Goal: Use online tool/utility: Utilize a website feature to perform a specific function

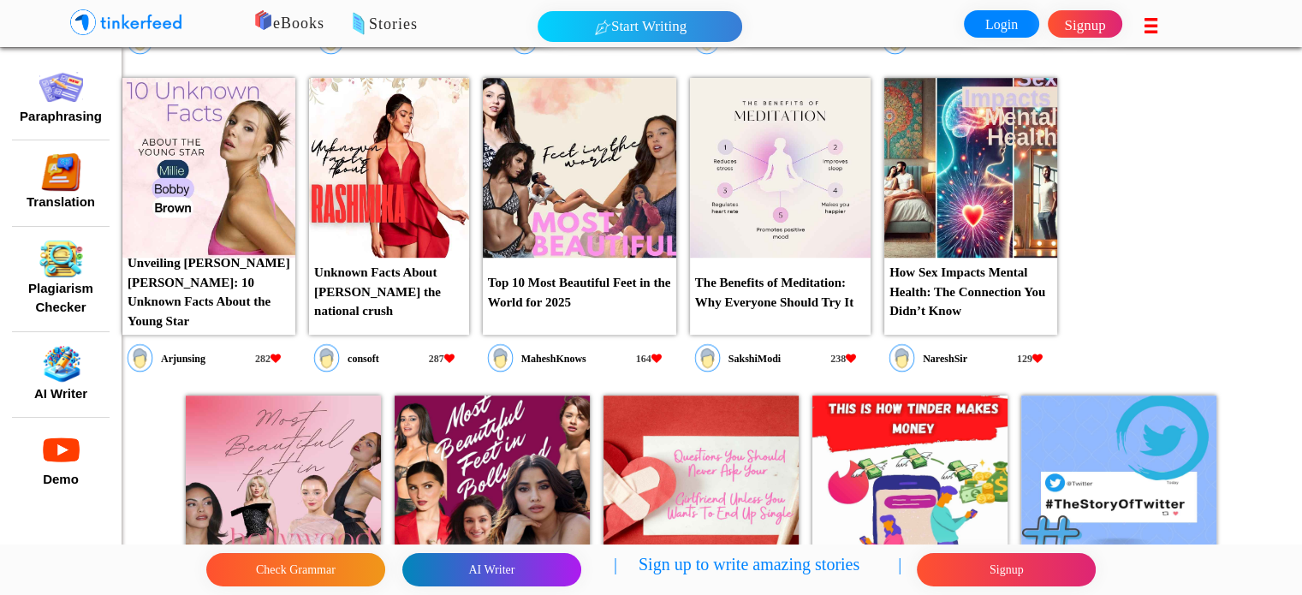
scroll to position [1113, 0]
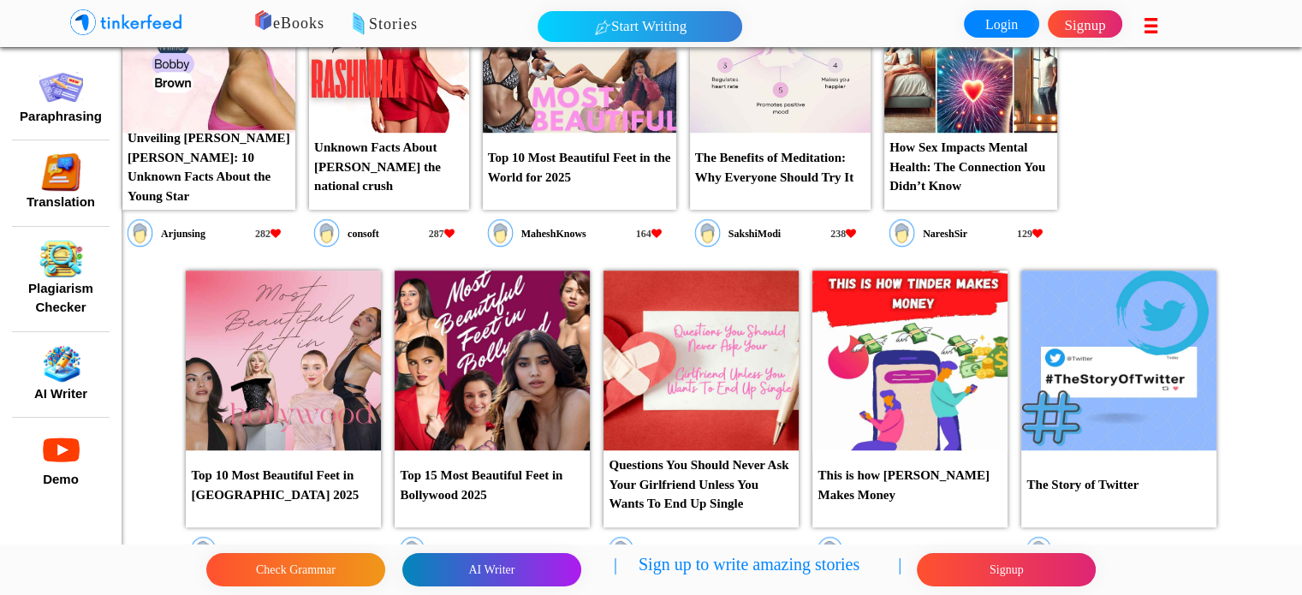
click at [599, 155] on p "Top 10 Most Beautiful Feet in the World for 2025" at bounding box center [580, 167] width 194 height 49
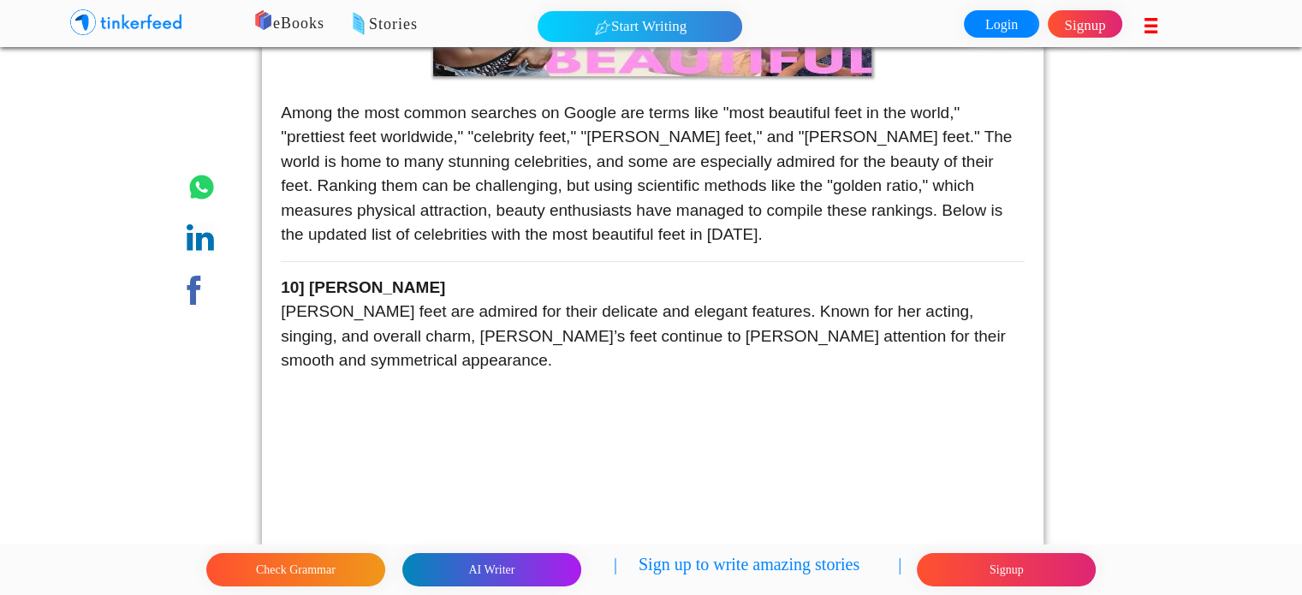
scroll to position [346, 0]
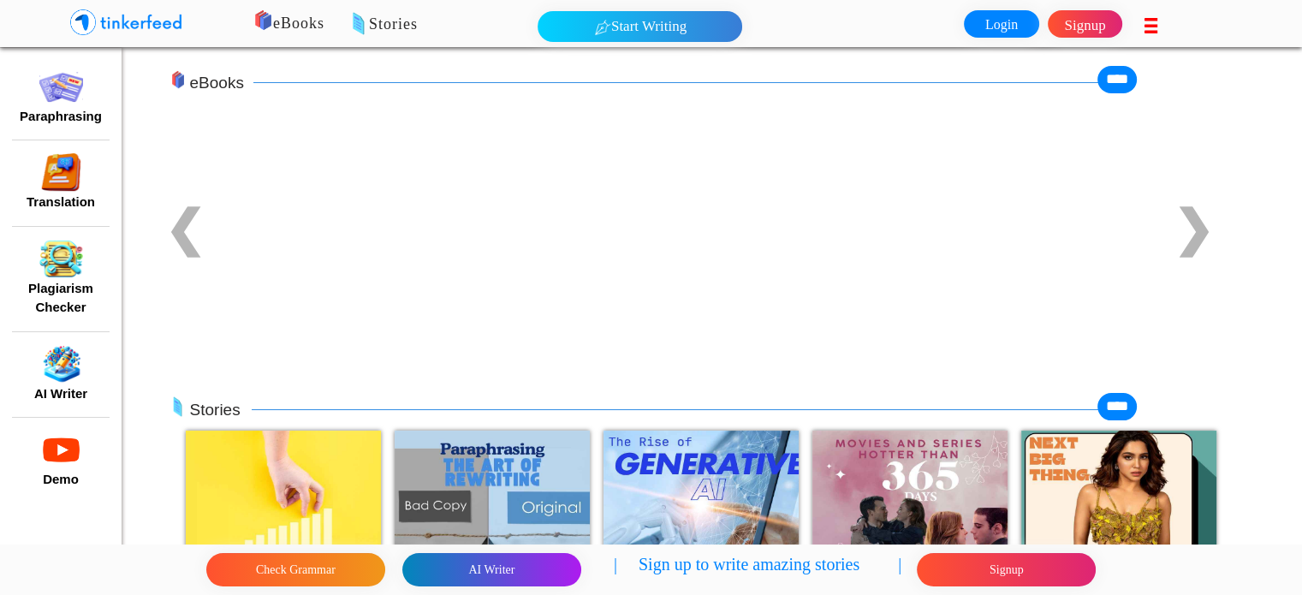
click at [490, 225] on img at bounding box center [478, 236] width 192 height 253
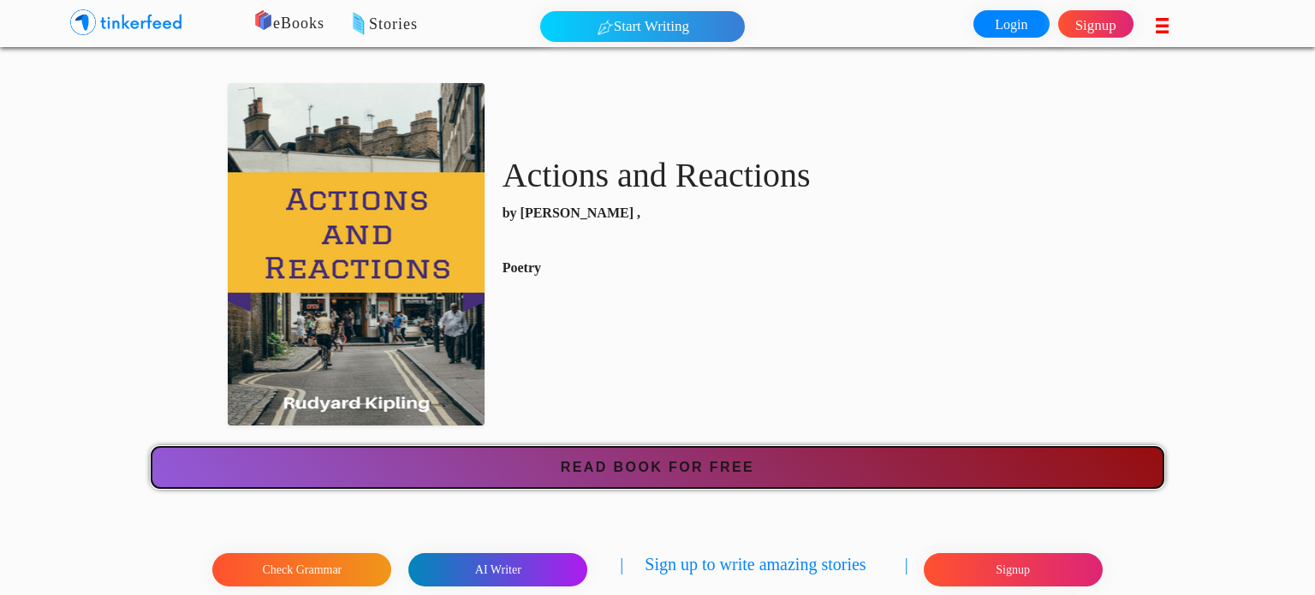
click at [635, 466] on button "Read Book for Free" at bounding box center [658, 467] width 1013 height 41
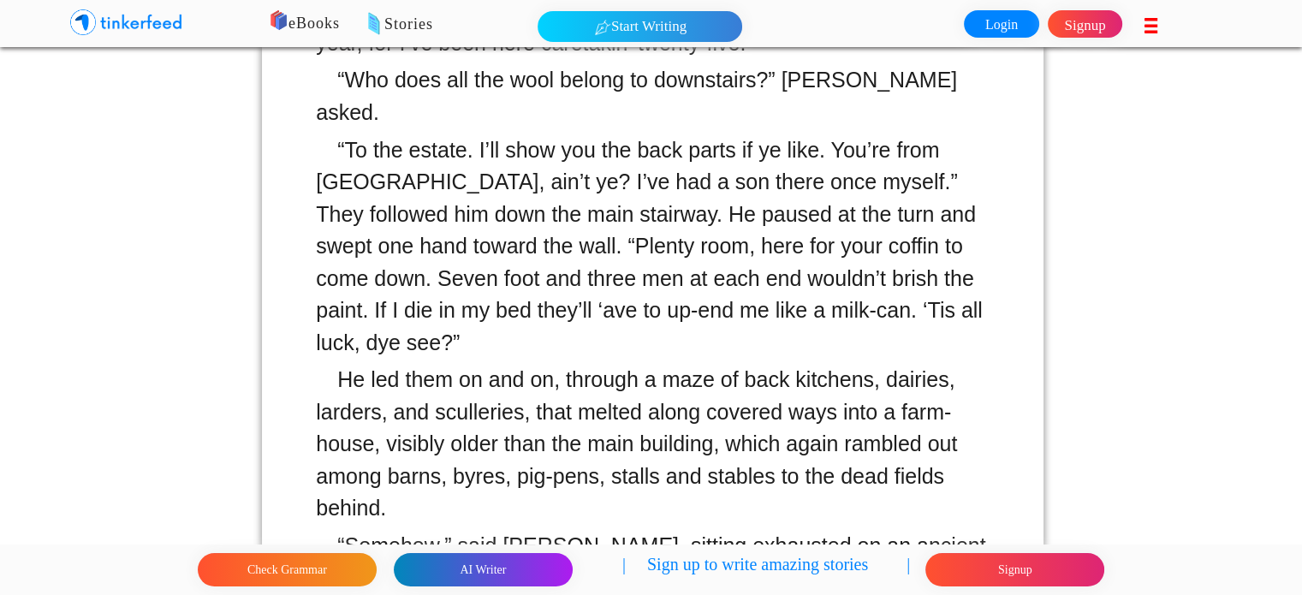
scroll to position [8734, 0]
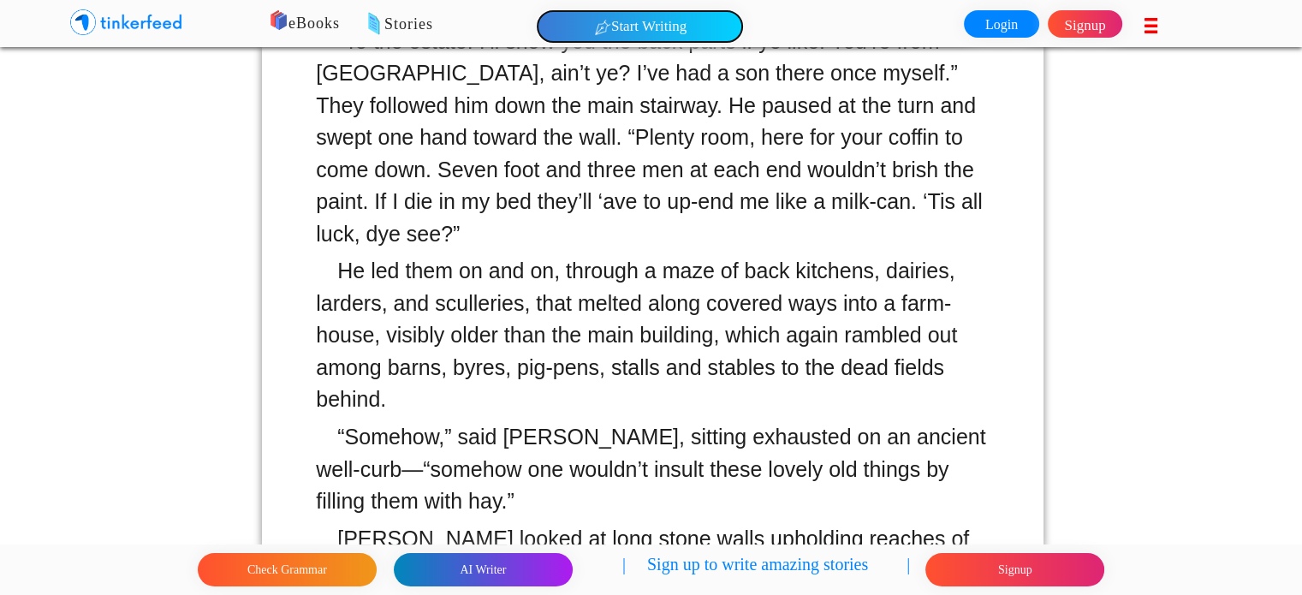
click at [657, 27] on button "Start Writing" at bounding box center [640, 26] width 205 height 31
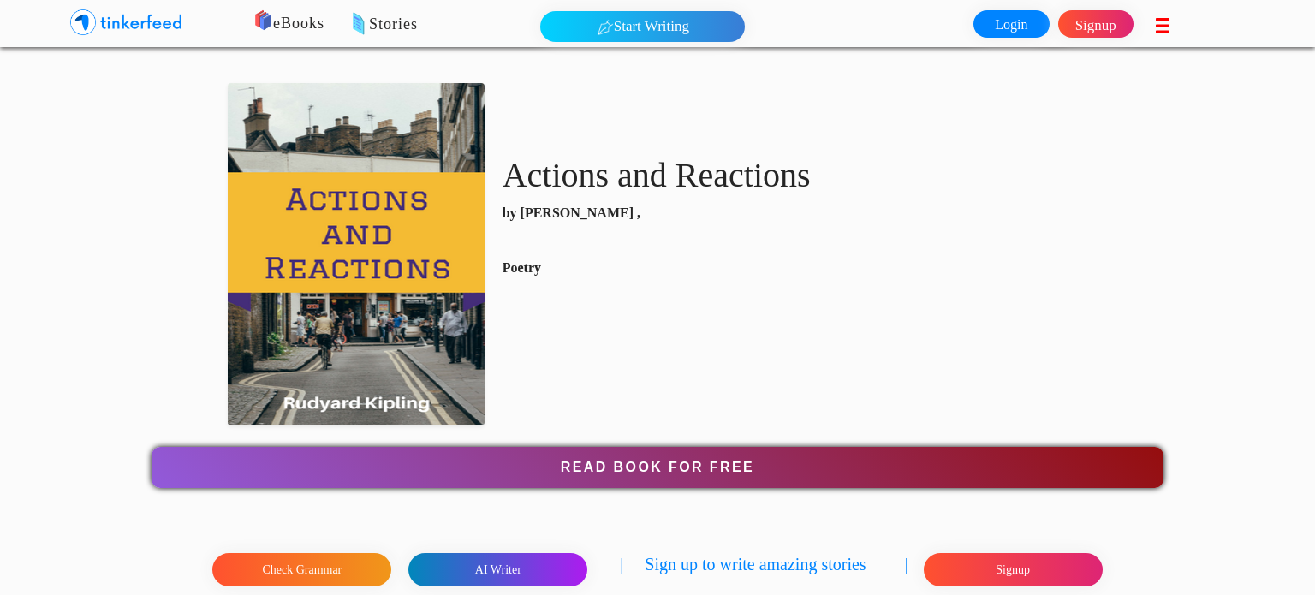
click at [274, 22] on img at bounding box center [263, 20] width 23 height 23
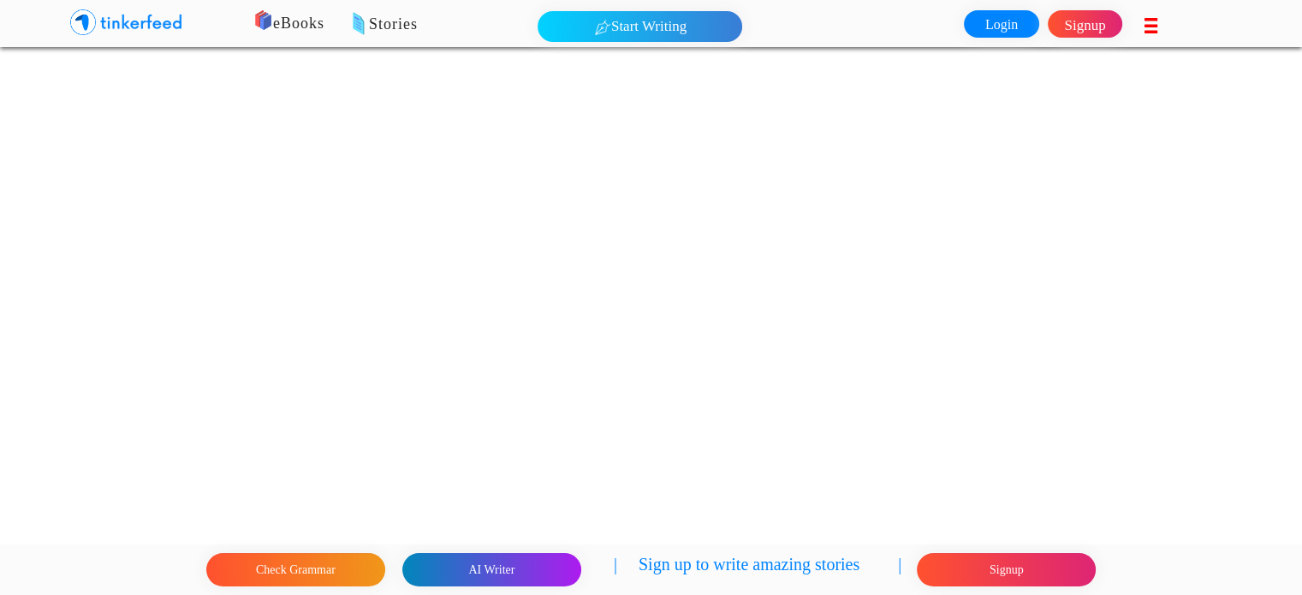
scroll to position [1637, 0]
click at [296, 578] on button "Check Grammar" at bounding box center [295, 569] width 179 height 33
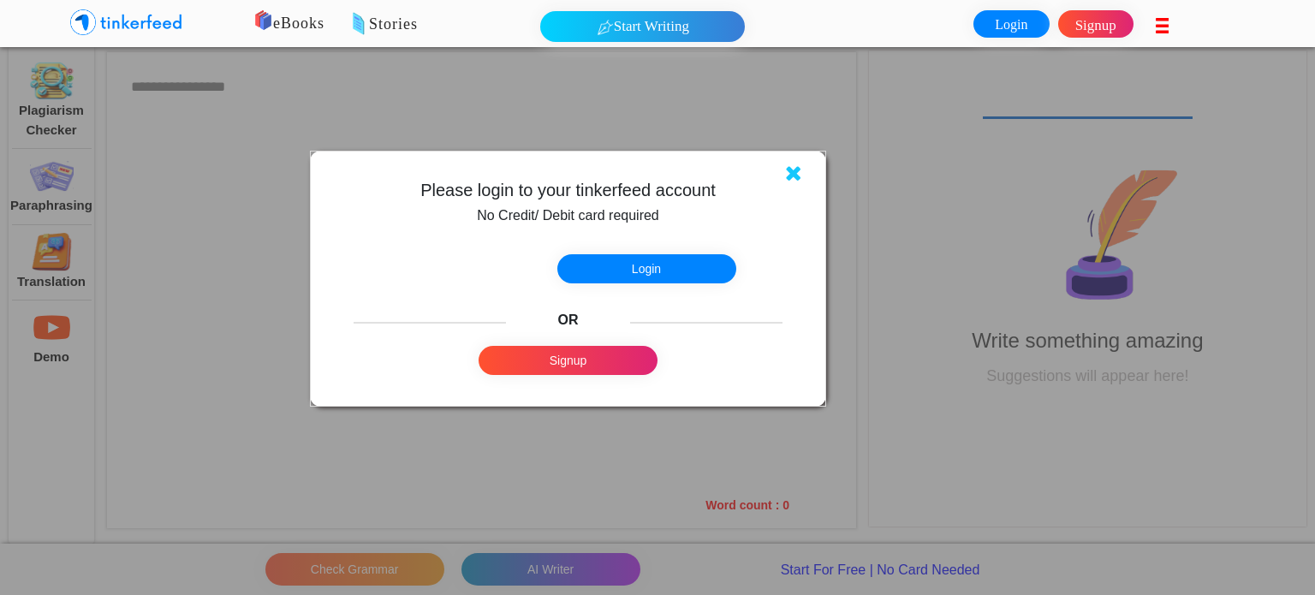
drag, startPoint x: 361, startPoint y: 139, endPoint x: 377, endPoint y: 153, distance: 21.2
click at [361, 139] on div at bounding box center [657, 297] width 1315 height 595
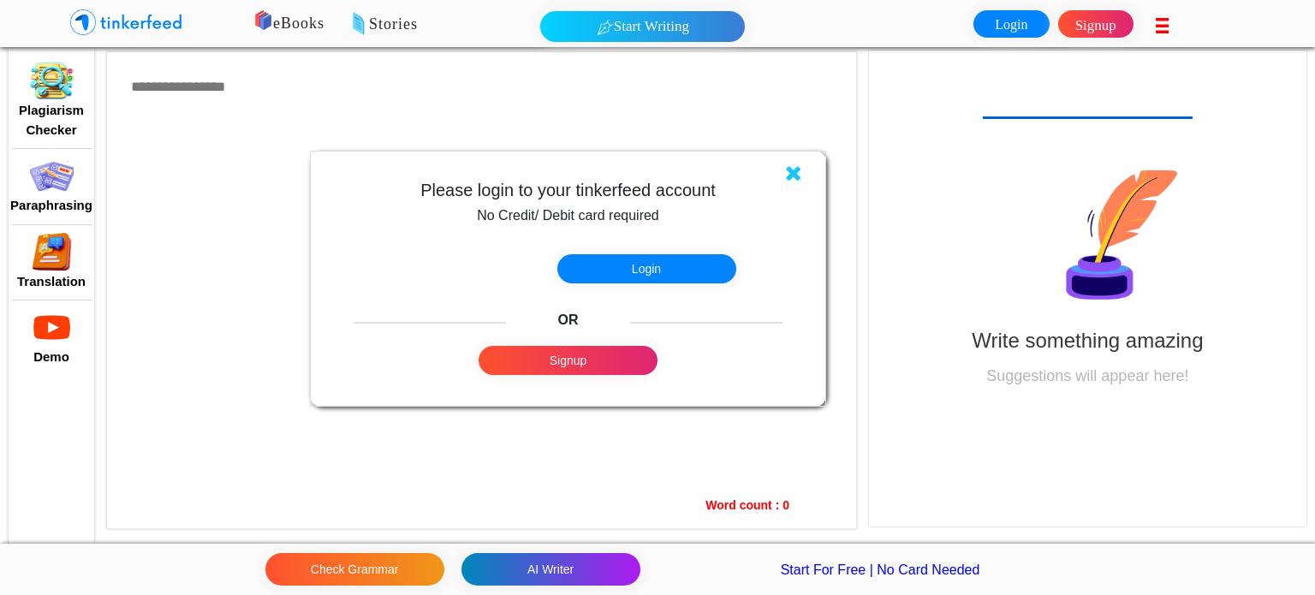
click at [807, 182] on h5 "Please login to your tinkerfeed account" at bounding box center [568, 190] width 501 height 21
click at [784, 170] on div "Please login to your tinkerfeed account No Credit/ Debit card required Login OR…" at bounding box center [568, 278] width 501 height 241
click at [778, 169] on div "Please login to your tinkerfeed account No Credit/ Debit card required Login OR…" at bounding box center [568, 278] width 501 height 241
click at [796, 171] on icon at bounding box center [793, 173] width 17 height 21
